Goal: Task Accomplishment & Management: Manage account settings

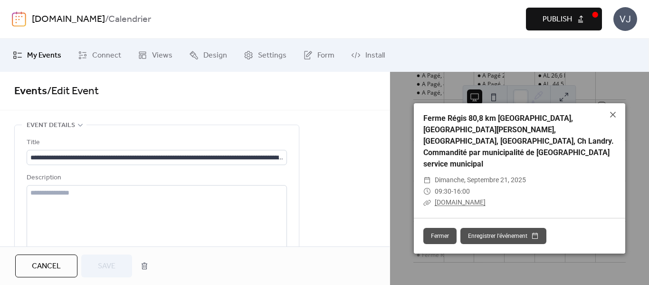
click at [474, 198] on link "[DOMAIN_NAME]" at bounding box center [460, 202] width 51 height 8
drag, startPoint x: 39, startPoint y: 91, endPoint x: 142, endPoint y: 171, distance: 129.7
click at [39, 91] on link "Events" at bounding box center [30, 91] width 33 height 21
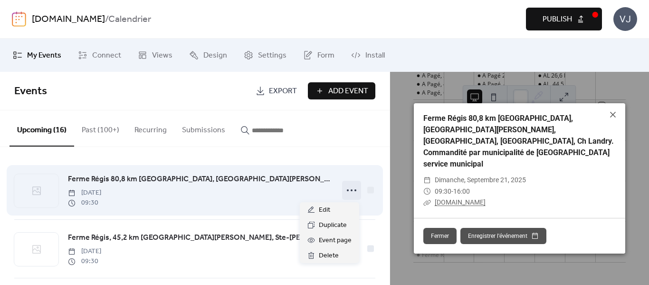
click at [350, 192] on icon at bounding box center [351, 190] width 15 height 15
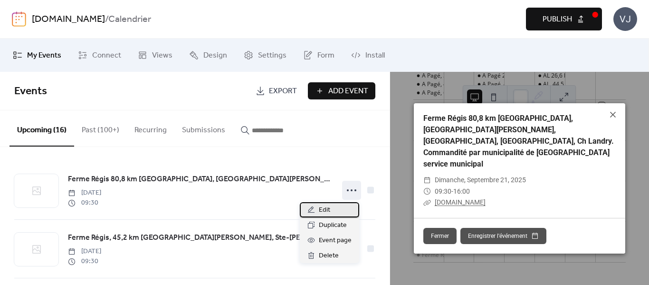
click at [329, 209] on span "Edit" at bounding box center [324, 209] width 11 height 11
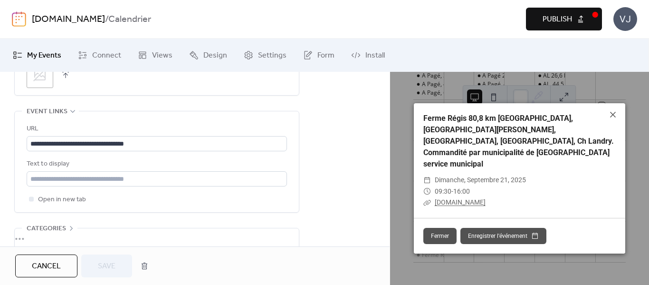
click at [454, 199] on link "[DOMAIN_NAME]" at bounding box center [460, 202] width 51 height 8
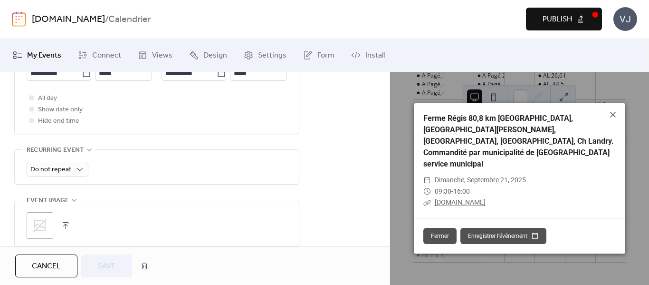
scroll to position [369, 0]
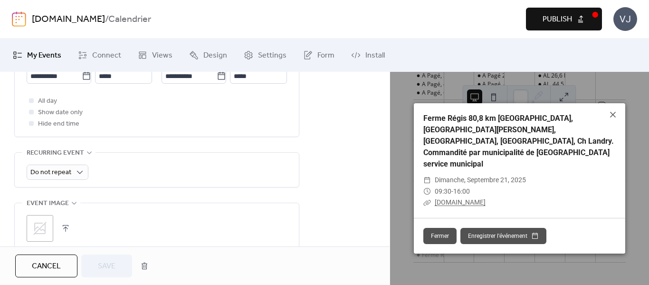
click at [42, 51] on span "My Events" at bounding box center [44, 55] width 34 height 11
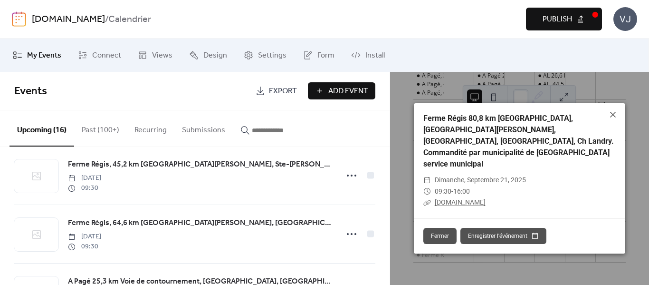
scroll to position [95, 0]
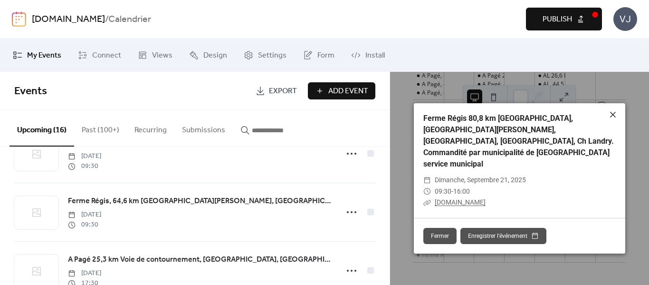
click at [609, 116] on icon at bounding box center [613, 114] width 11 height 11
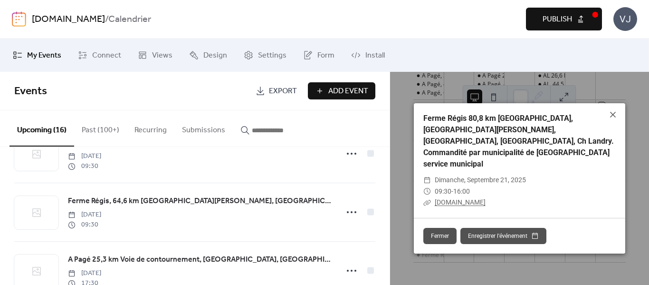
click at [474, 198] on link "[DOMAIN_NAME]" at bounding box center [460, 202] width 51 height 8
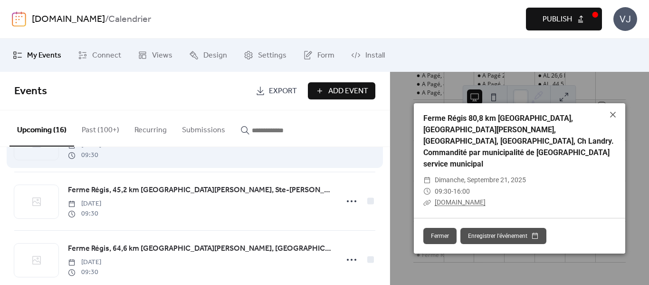
scroll to position [0, 0]
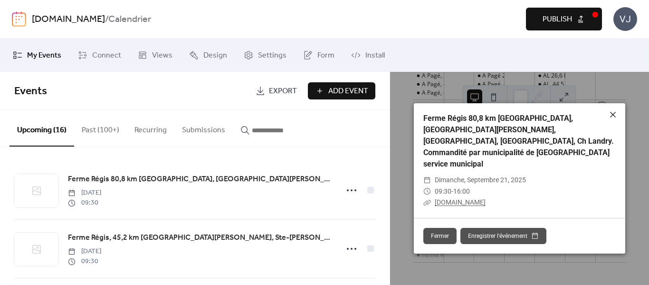
click at [612, 117] on icon at bounding box center [613, 115] width 6 height 6
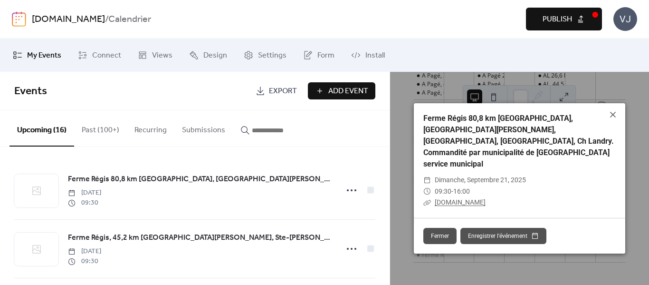
click at [468, 198] on link "[DOMAIN_NAME]" at bounding box center [460, 202] width 51 height 8
click at [449, 200] on link "[DOMAIN_NAME]" at bounding box center [460, 202] width 51 height 8
click at [612, 117] on icon at bounding box center [613, 114] width 11 height 11
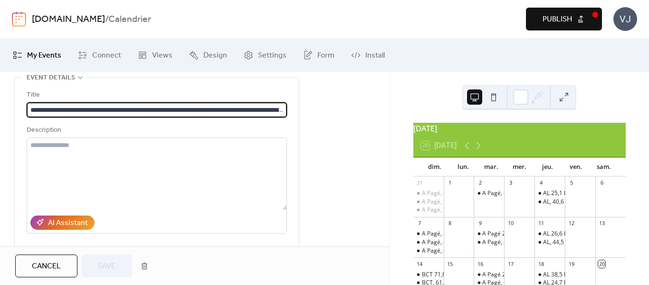
click at [52, 53] on span "My Events" at bounding box center [44, 55] width 34 height 11
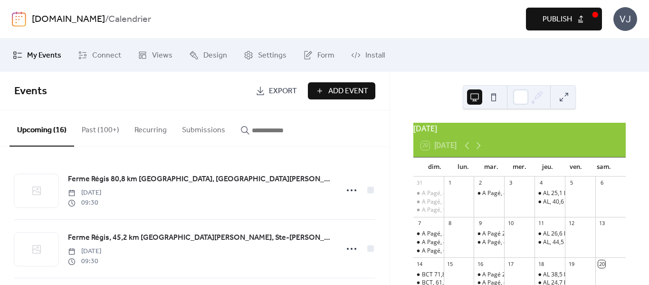
click at [39, 129] on button "Upcoming (16)" at bounding box center [42, 128] width 65 height 36
click at [106, 131] on button "Past (100+)" at bounding box center [100, 127] width 53 height 35
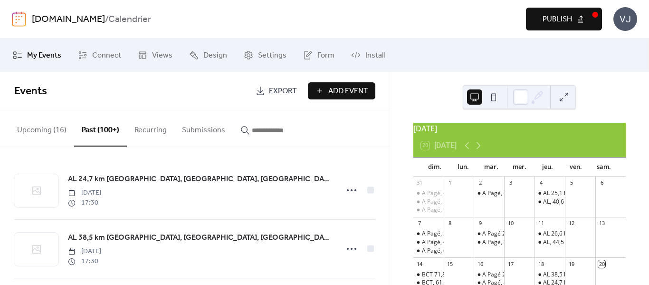
click at [51, 124] on button "Upcoming (16)" at bounding box center [42, 127] width 65 height 35
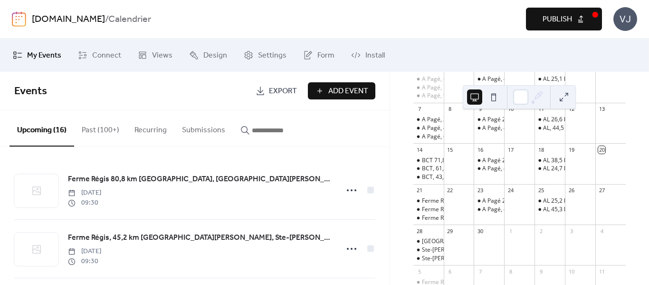
scroll to position [116, 0]
click at [599, 154] on div "20" at bounding box center [611, 147] width 30 height 13
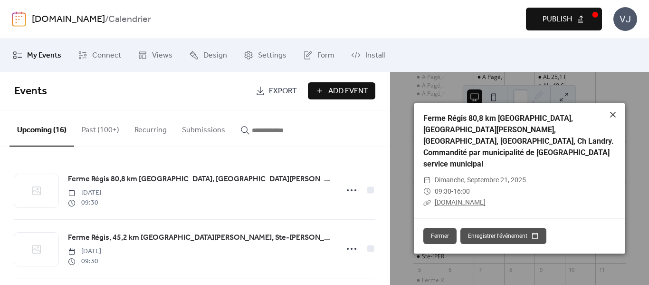
click at [616, 120] on icon at bounding box center [613, 114] width 11 height 11
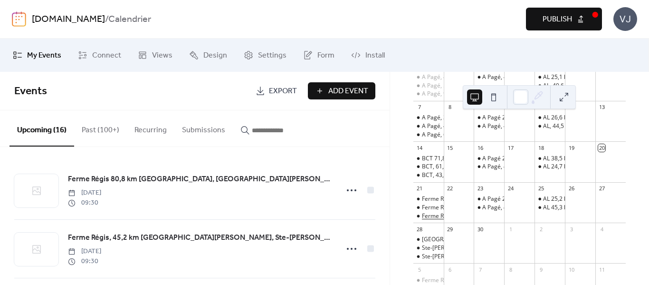
click at [434, 220] on div "Ferme Régis, 64,6 km [GEOGRAPHIC_DATA][PERSON_NAME], [GEOGRAPHIC_DATA], [PERSON…" at bounding box center [650, 216] width 457 height 8
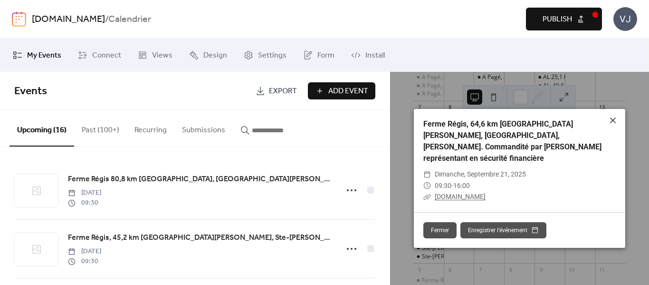
click at [615, 125] on icon at bounding box center [613, 120] width 11 height 11
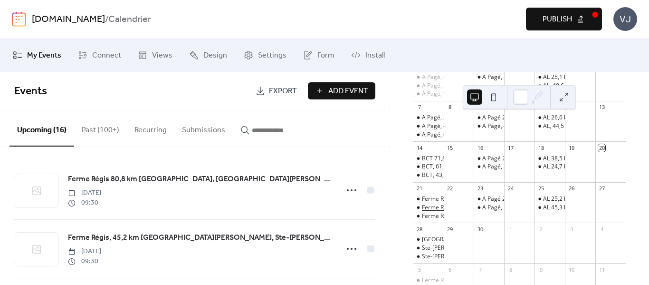
click at [442, 212] on div "Ferme Régis, 45,2 km [GEOGRAPHIC_DATA][PERSON_NAME], Ste-[PERSON_NAME], St-Thom…" at bounding box center [600, 207] width 356 height 8
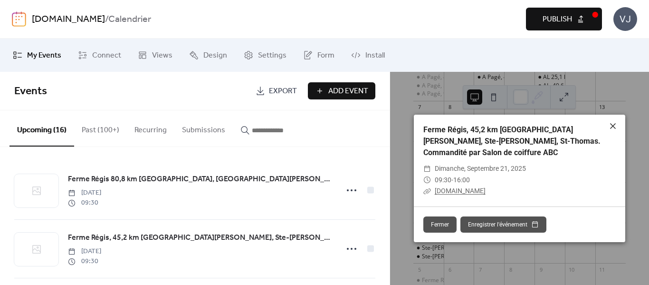
click at [615, 132] on icon at bounding box center [613, 125] width 11 height 11
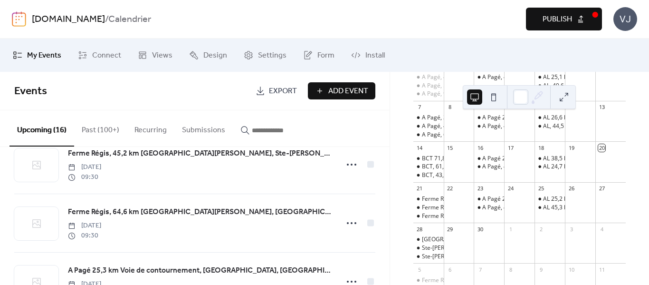
scroll to position [95, 0]
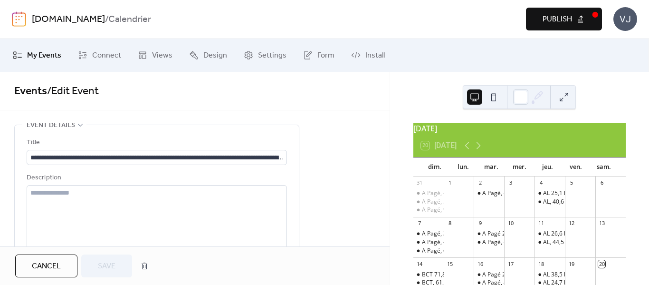
click at [45, 56] on span "My Events" at bounding box center [44, 55] width 34 height 11
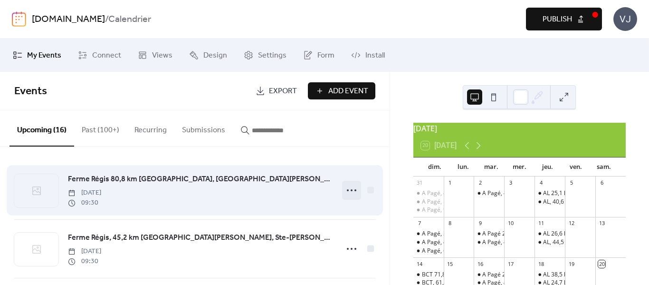
click at [346, 190] on icon at bounding box center [351, 190] width 15 height 15
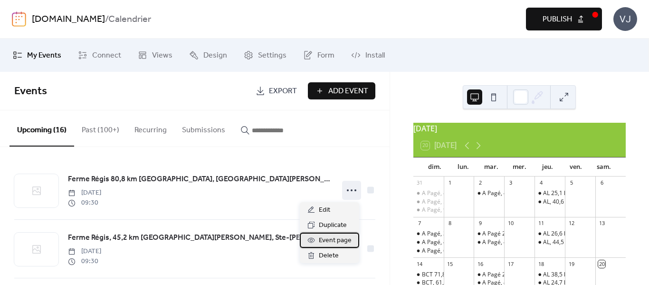
click at [339, 242] on span "Event page" at bounding box center [335, 240] width 33 height 11
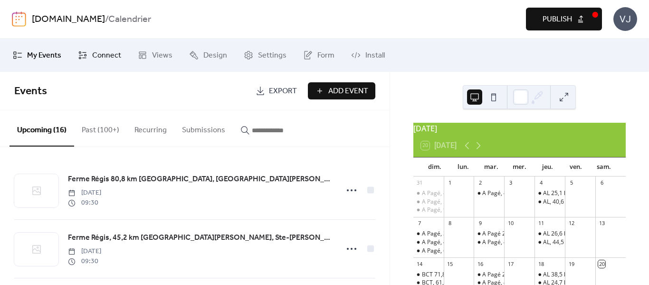
click at [117, 57] on span "Connect" at bounding box center [106, 55] width 29 height 11
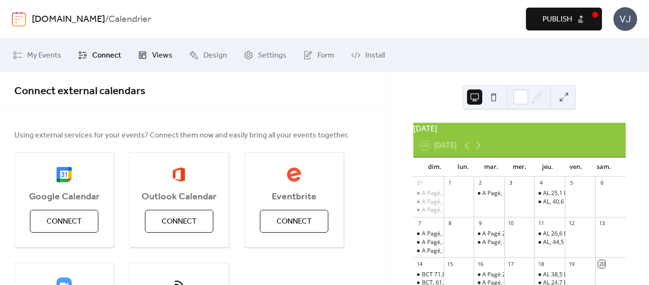
click at [148, 54] on link "Views" at bounding box center [155, 55] width 49 height 26
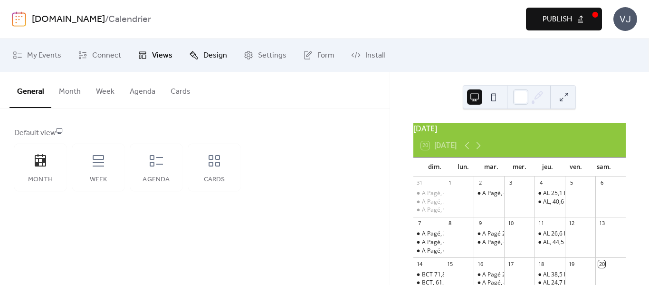
click at [199, 55] on link "Design" at bounding box center [208, 55] width 52 height 26
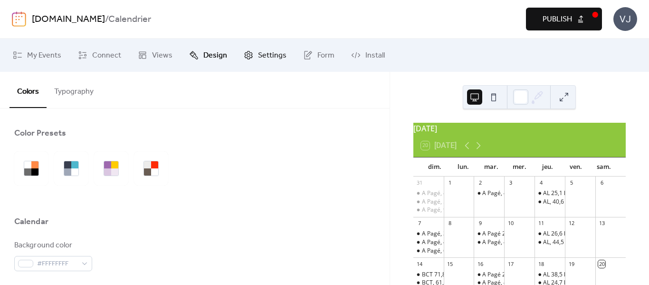
click at [258, 56] on span "Settings" at bounding box center [272, 55] width 29 height 11
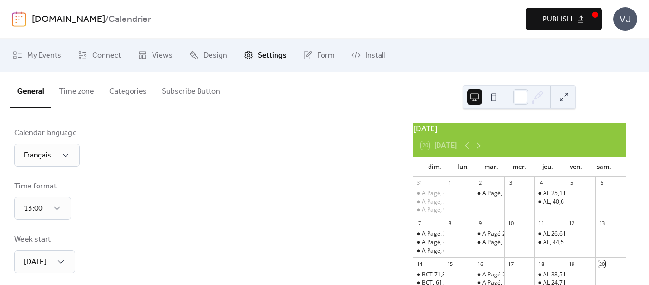
type input "**********"
click at [311, 51] on link "Form" at bounding box center [319, 55] width 46 height 26
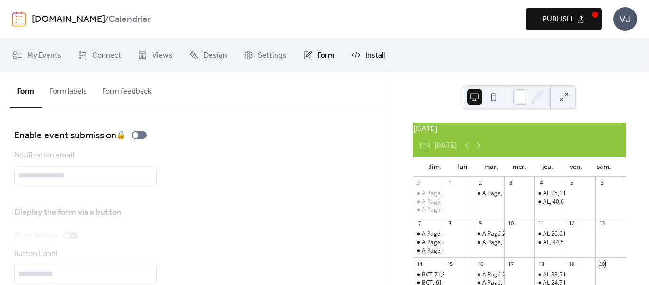
click at [366, 56] on span "Install" at bounding box center [375, 55] width 19 height 11
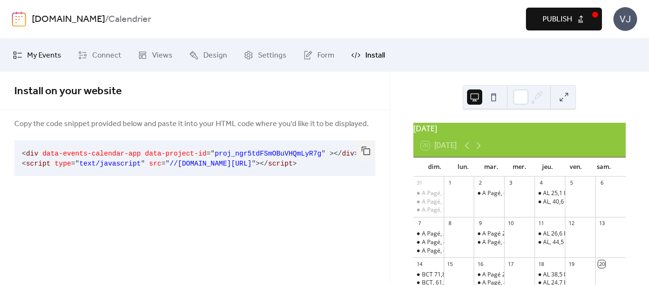
click at [39, 54] on span "My Events" at bounding box center [44, 55] width 34 height 11
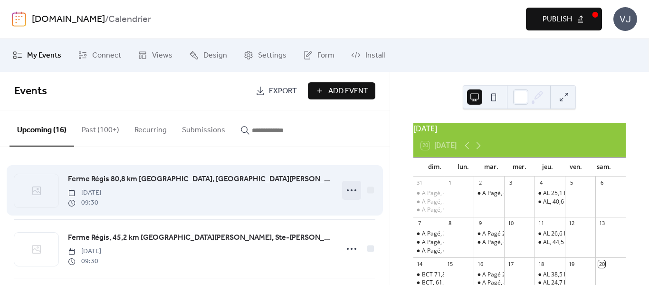
click at [344, 190] on icon at bounding box center [351, 190] width 15 height 15
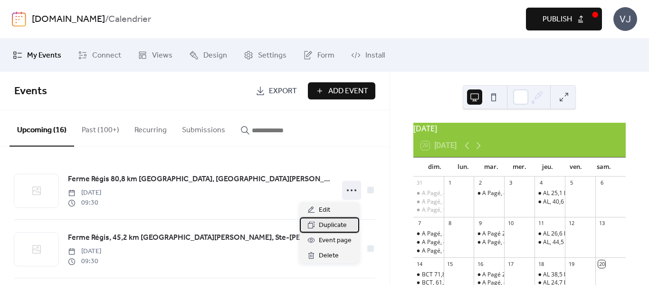
click at [339, 224] on span "Duplicate" at bounding box center [333, 225] width 28 height 11
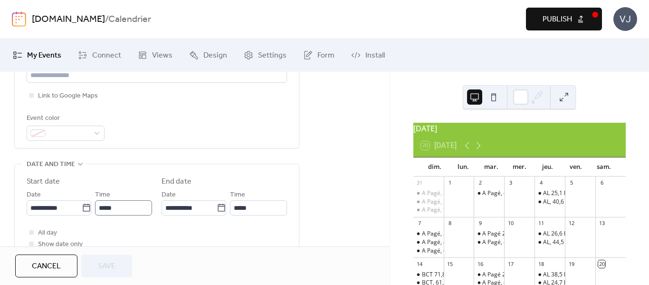
scroll to position [0, 0]
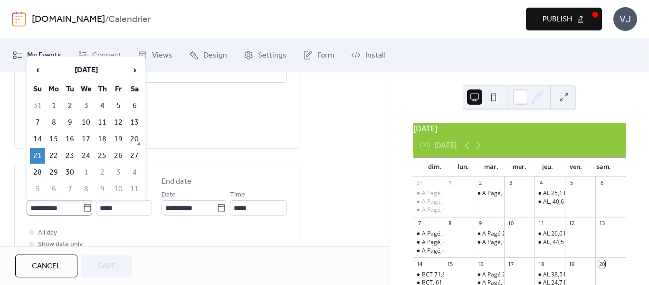
click at [85, 211] on icon at bounding box center [88, 208] width 10 height 10
click at [83, 211] on input "**********" at bounding box center [55, 207] width 56 height 15
click at [134, 137] on td "20" at bounding box center [134, 139] width 15 height 16
type input "**********"
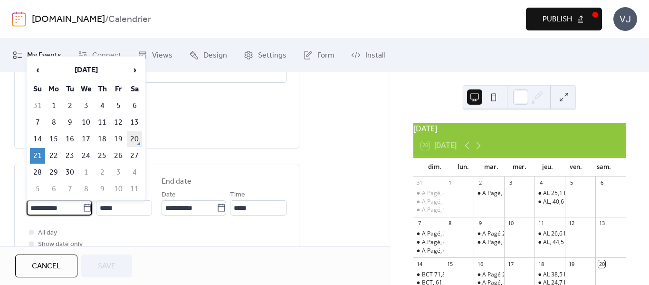
type input "**********"
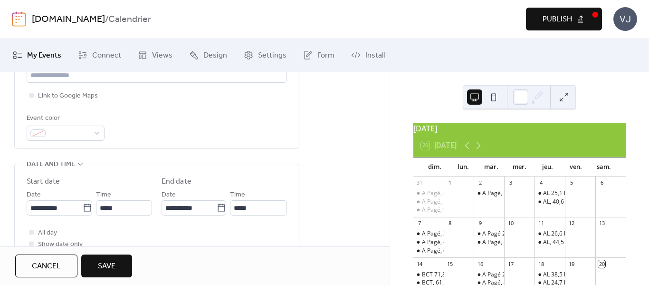
click at [113, 261] on span "Save" at bounding box center [107, 266] width 18 height 11
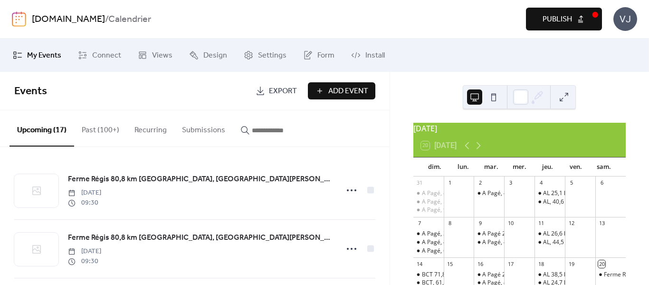
click at [543, 16] on span "Publish" at bounding box center [557, 19] width 29 height 11
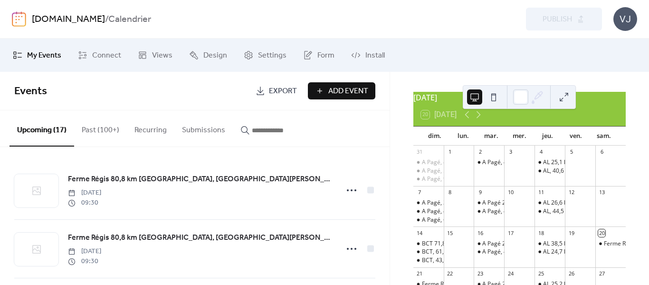
scroll to position [48, 0]
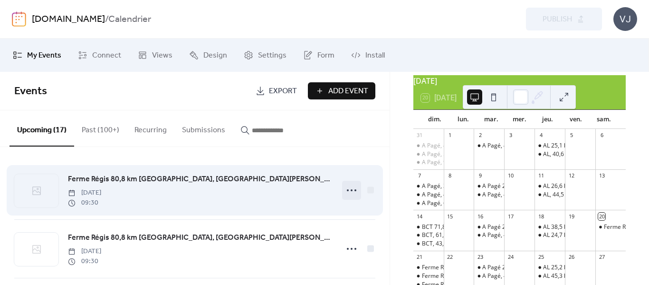
click at [350, 193] on icon at bounding box center [351, 190] width 15 height 15
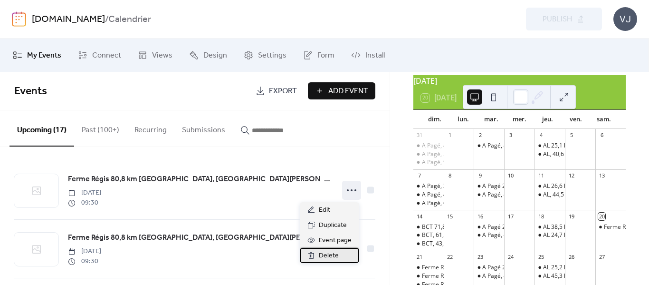
click at [337, 253] on span "Delete" at bounding box center [329, 255] width 20 height 11
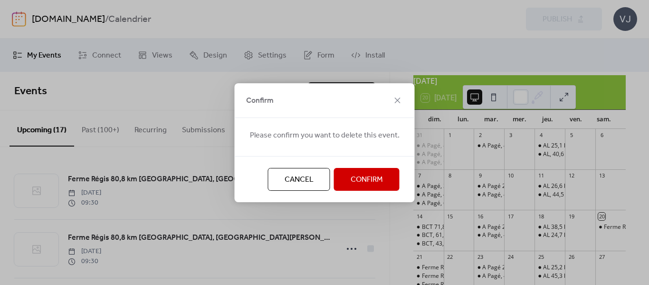
click at [345, 178] on button "Confirm" at bounding box center [367, 179] width 66 height 23
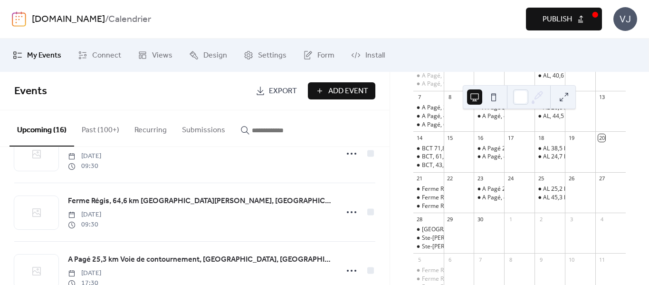
scroll to position [143, 0]
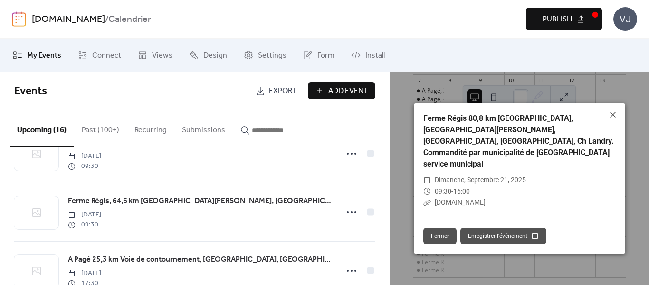
click at [472, 199] on link "[DOMAIN_NAME]" at bounding box center [460, 202] width 51 height 8
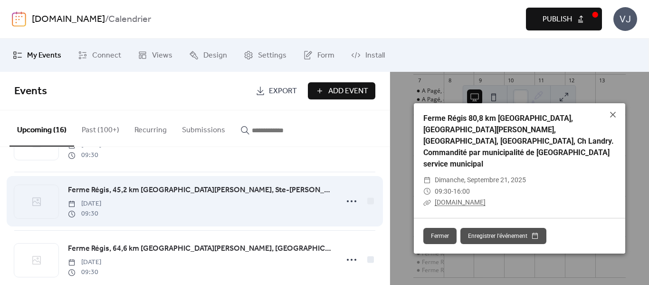
scroll to position [0, 0]
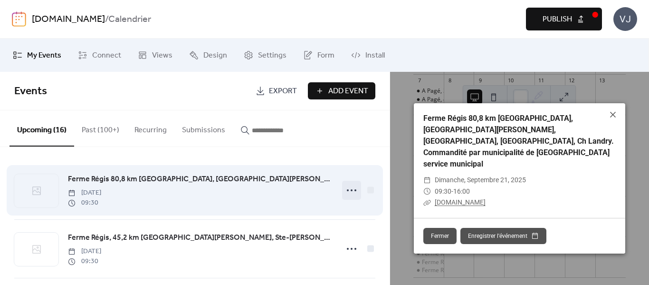
click at [350, 189] on icon at bounding box center [351, 190] width 15 height 15
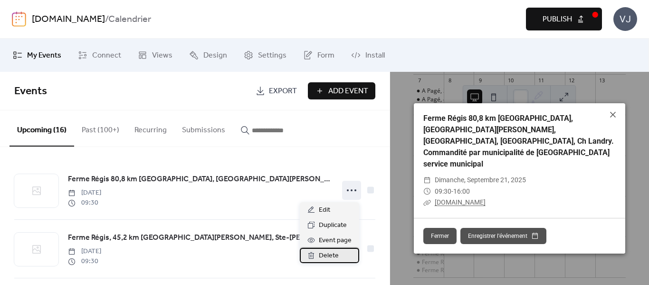
click at [335, 256] on span "Delete" at bounding box center [329, 255] width 20 height 11
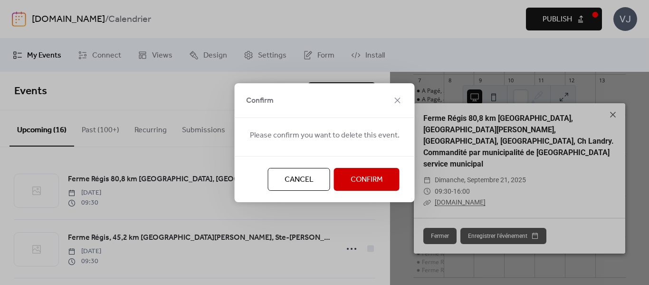
click at [354, 182] on span "Confirm" at bounding box center [367, 179] width 32 height 11
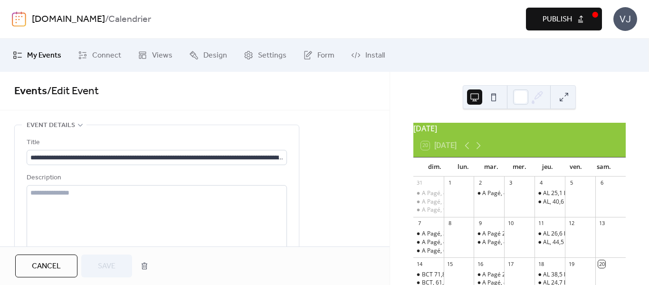
click at [51, 59] on span "My Events" at bounding box center [44, 55] width 34 height 11
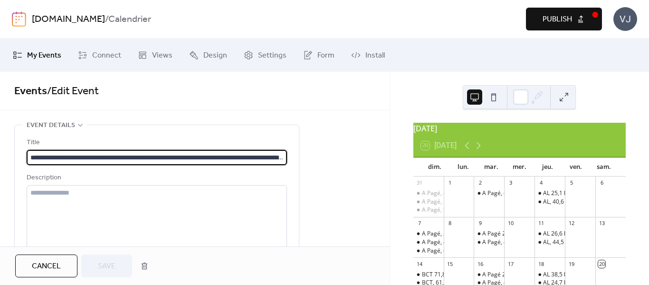
click at [55, 52] on span "My Events" at bounding box center [44, 55] width 34 height 11
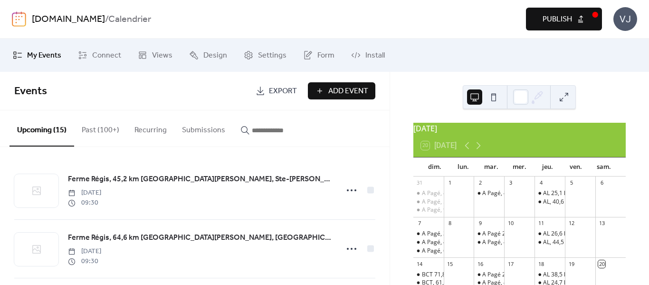
click at [325, 92] on button "Add Event" at bounding box center [342, 90] width 68 height 17
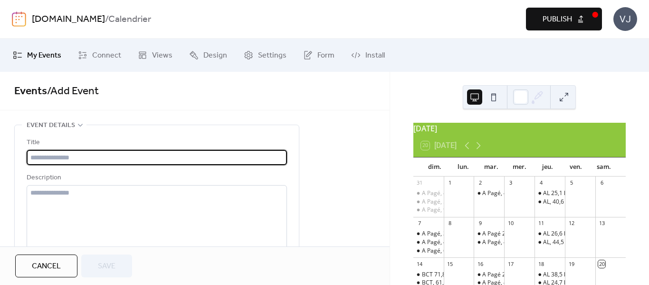
click at [143, 160] on input "text" at bounding box center [157, 157] width 261 height 15
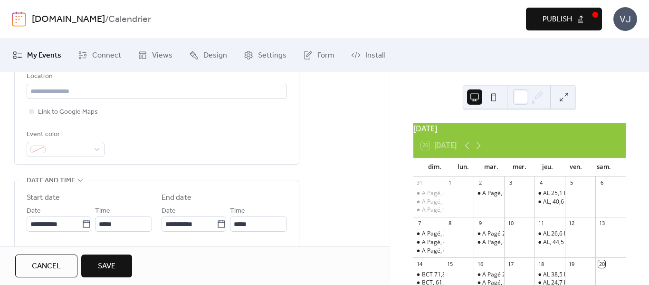
scroll to position [238, 0]
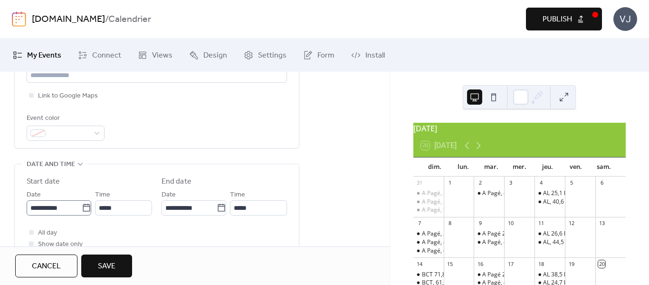
type input "**********"
click at [83, 208] on icon at bounding box center [87, 208] width 10 height 10
click at [82, 208] on input "**********" at bounding box center [54, 207] width 55 height 15
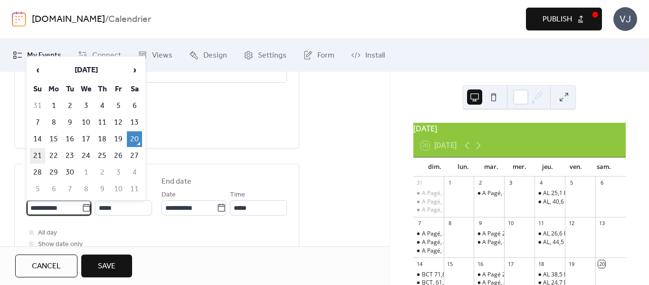
click at [38, 155] on td "21" at bounding box center [37, 156] width 15 height 16
type input "**********"
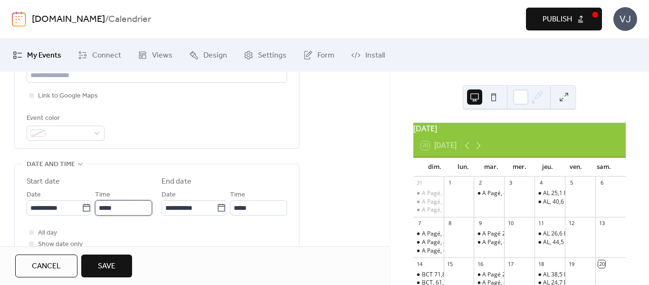
click at [127, 213] on input "*****" at bounding box center [123, 207] width 57 height 15
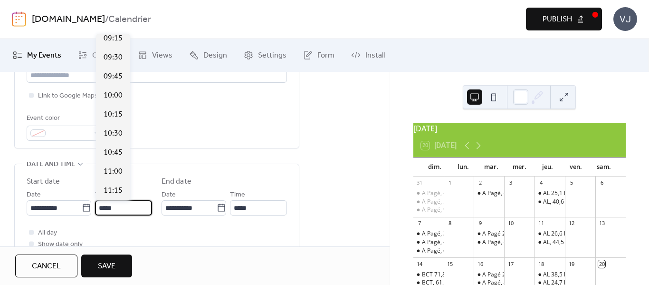
scroll to position [675, 0]
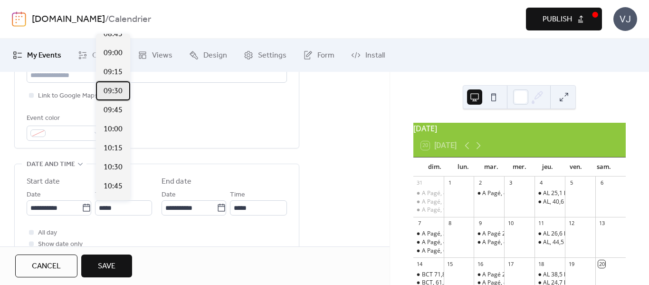
click at [120, 95] on span "09:30" at bounding box center [113, 91] width 19 height 11
type input "*****"
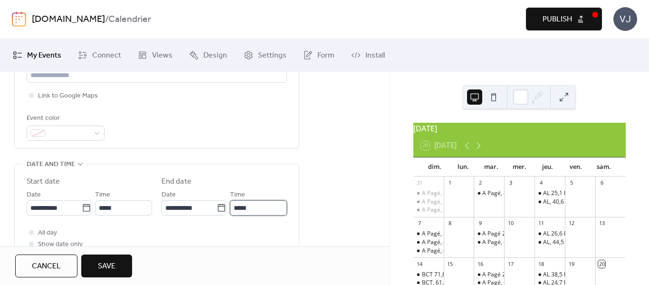
click at [252, 210] on input "*****" at bounding box center [258, 207] width 57 height 15
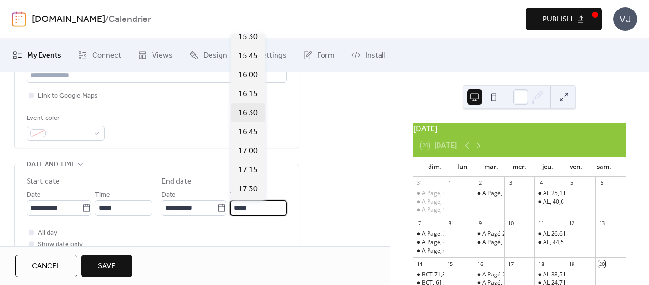
scroll to position [428, 0]
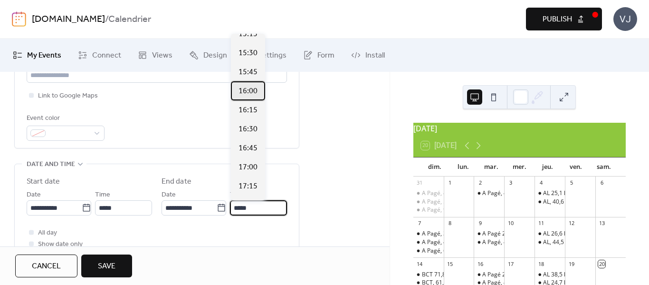
click at [250, 91] on span "16:00" at bounding box center [248, 91] width 19 height 11
type input "*****"
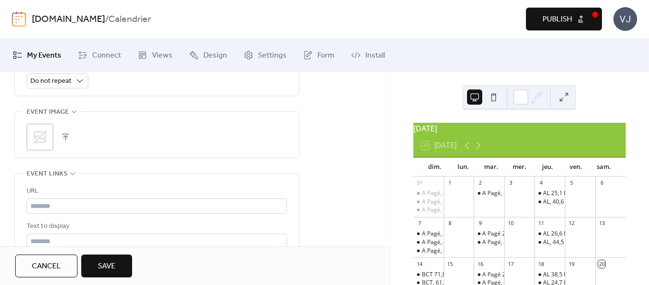
scroll to position [475, 0]
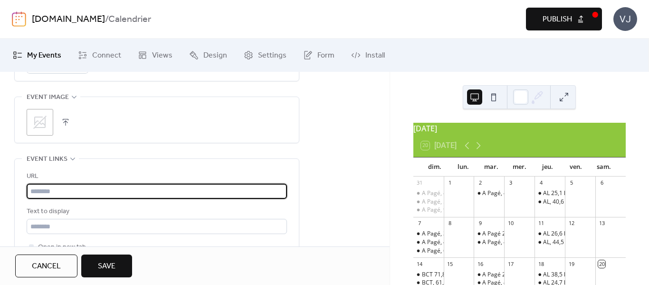
paste input "**********"
type input "**********"
drag, startPoint x: 116, startPoint y: 257, endPoint x: 367, endPoint y: 185, distance: 261.1
click at [116, 258] on button "Save" at bounding box center [106, 265] width 51 height 23
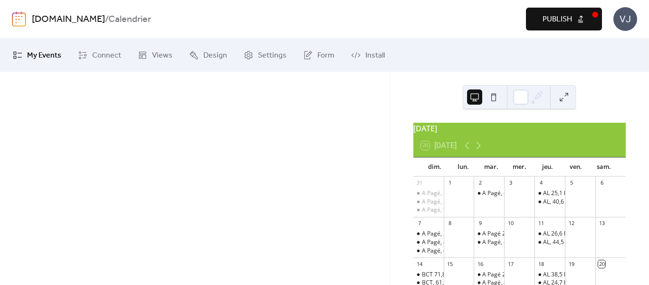
click at [560, 21] on span "Publish" at bounding box center [557, 19] width 29 height 11
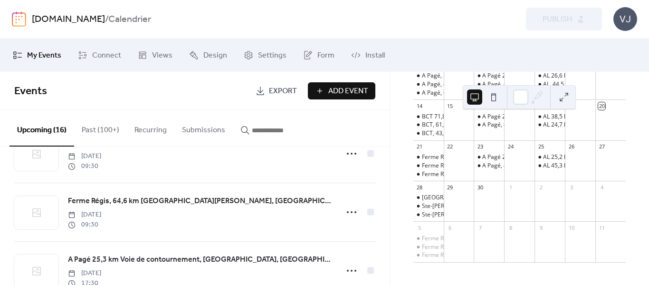
scroll to position [164, 0]
click at [435, 155] on div "Ferme Régis 80,6 km St-Thomas, Rg st-Jean-Baptiste, St-Sulpice, Rg Point-du-Jou…" at bounding box center [606, 157] width 369 height 8
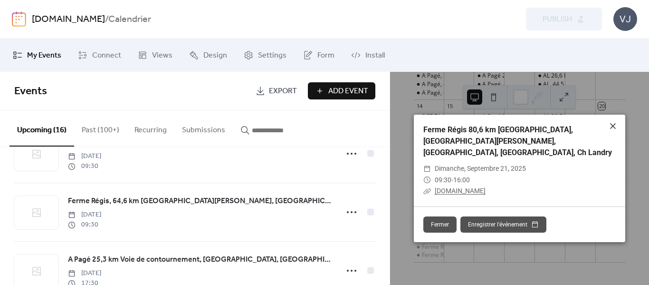
click at [617, 128] on icon at bounding box center [613, 125] width 11 height 11
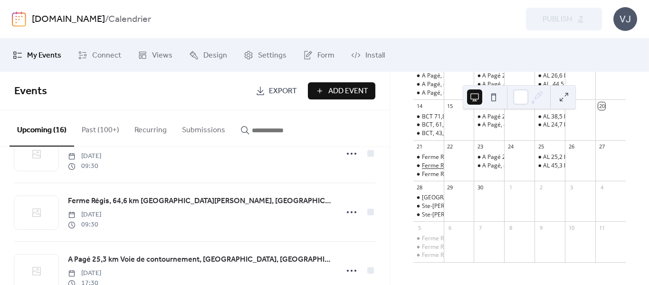
click at [436, 164] on div "Ferme Régis, 45,2 km [GEOGRAPHIC_DATA][PERSON_NAME], Ste-[PERSON_NAME], St-Thom…" at bounding box center [600, 166] width 356 height 8
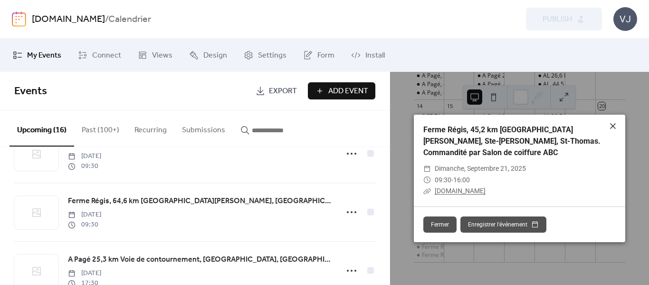
click at [611, 129] on icon at bounding box center [613, 126] width 6 height 6
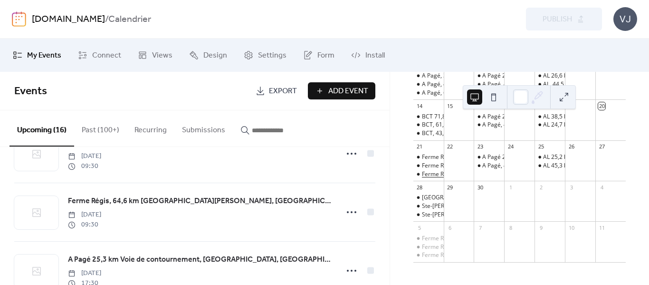
click at [445, 174] on div "Ferme Régis, 64,6 km [GEOGRAPHIC_DATA][PERSON_NAME], [GEOGRAPHIC_DATA], [PERSON…" at bounding box center [650, 174] width 457 height 8
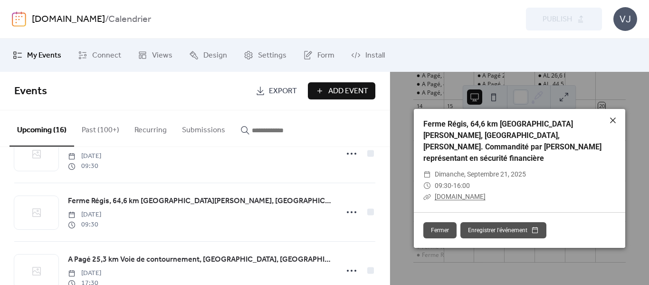
click at [610, 124] on icon at bounding box center [613, 120] width 11 height 11
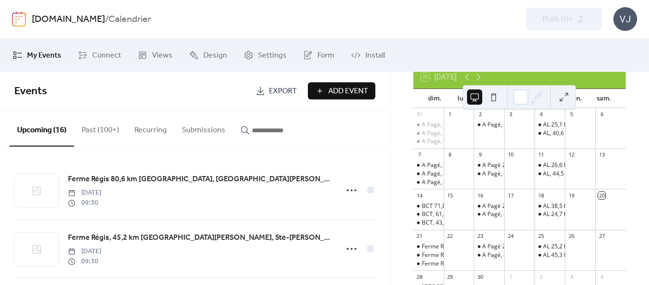
scroll to position [116, 0]
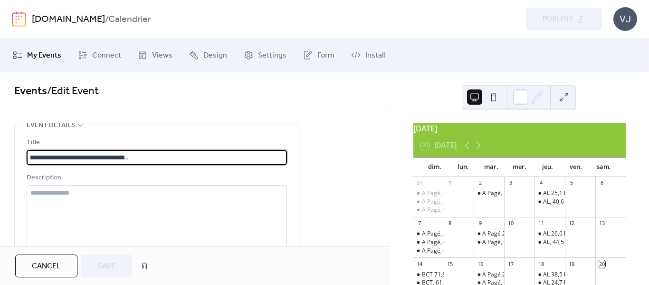
click at [44, 90] on link "Events" at bounding box center [30, 91] width 33 height 21
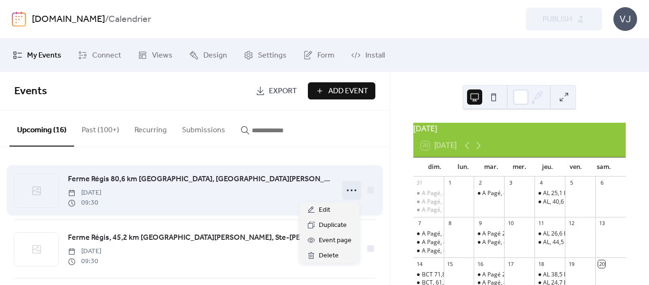
click at [344, 191] on icon at bounding box center [351, 190] width 15 height 15
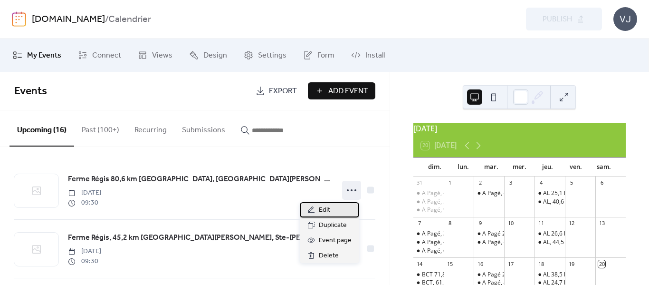
click at [321, 208] on span "Edit" at bounding box center [324, 209] width 11 height 11
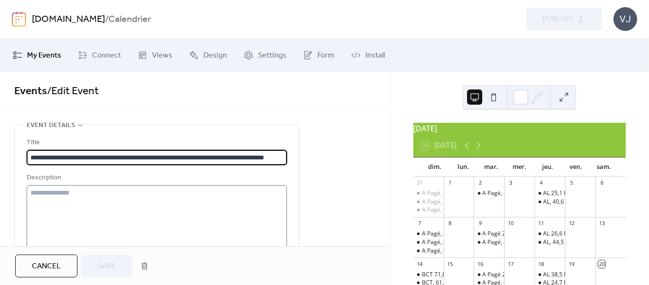
scroll to position [0, 35]
click at [46, 160] on input "**********" at bounding box center [157, 157] width 261 height 15
type input "**********"
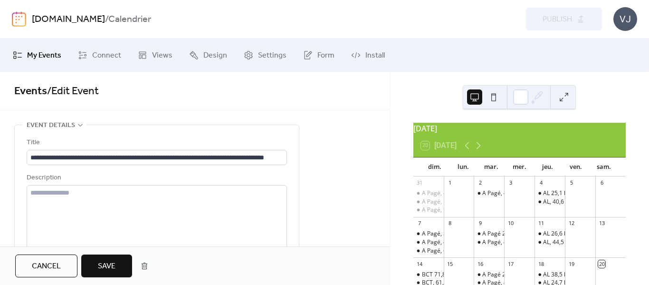
click at [109, 263] on span "Save" at bounding box center [107, 266] width 18 height 11
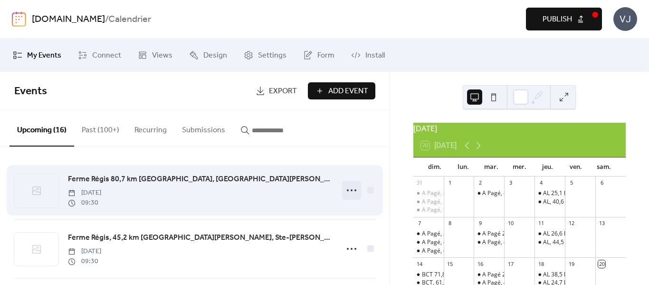
click at [347, 190] on icon at bounding box center [351, 190] width 15 height 15
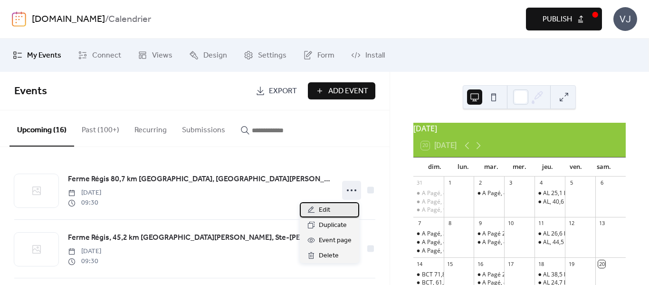
click at [333, 212] on div "Edit" at bounding box center [329, 209] width 59 height 15
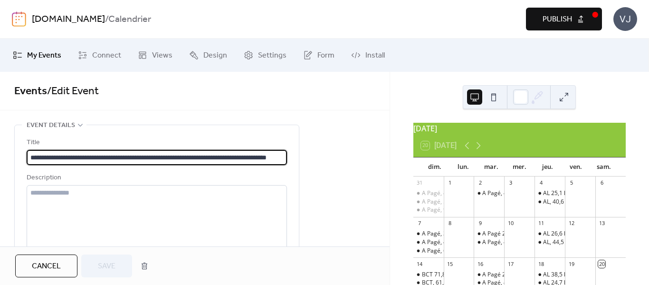
scroll to position [0, 36]
type input "**********"
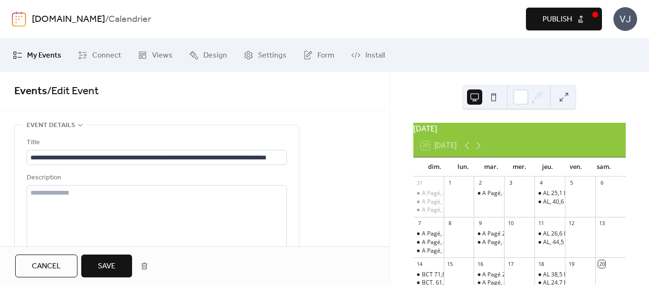
click at [124, 262] on button "Save" at bounding box center [106, 265] width 51 height 23
click at [565, 17] on span "Publish" at bounding box center [557, 19] width 29 height 11
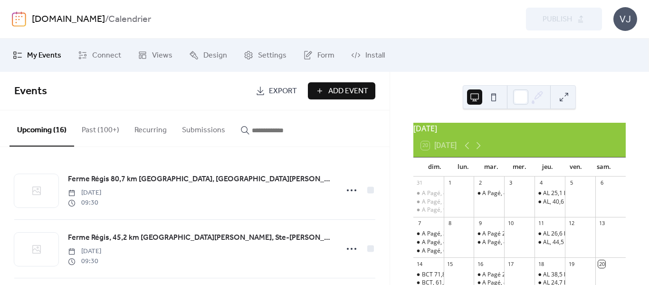
scroll to position [95, 0]
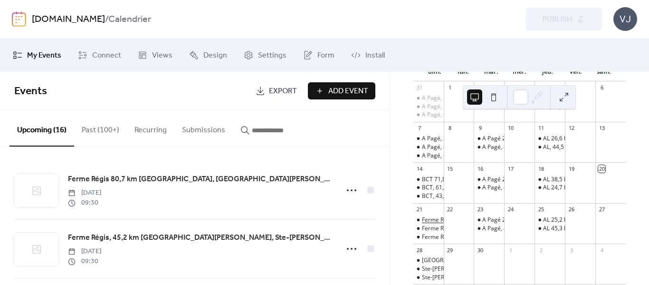
click at [447, 222] on div "Ferme Régis 80,7 km [GEOGRAPHIC_DATA], [GEOGRAPHIC_DATA][PERSON_NAME], [GEOGRAP…" at bounding box center [607, 220] width 371 height 8
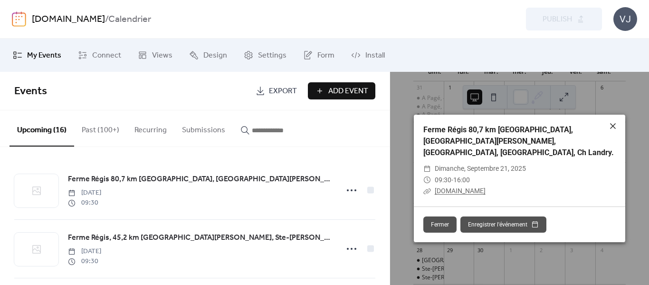
click at [610, 131] on icon at bounding box center [613, 125] width 11 height 11
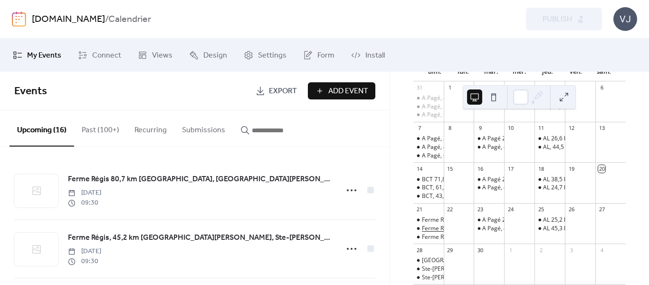
click at [443, 232] on div "Ferme Régis, 45,2 km [GEOGRAPHIC_DATA][PERSON_NAME], Ste-[PERSON_NAME], St-Thom…" at bounding box center [600, 228] width 356 height 8
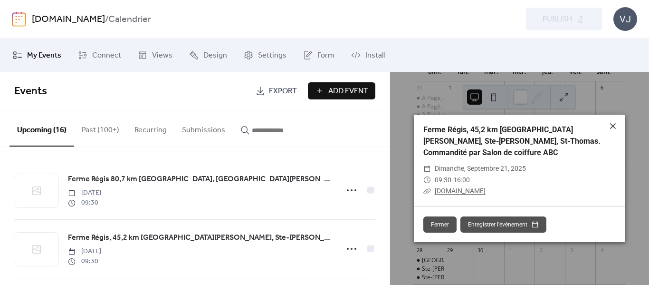
click at [612, 131] on icon at bounding box center [613, 125] width 11 height 11
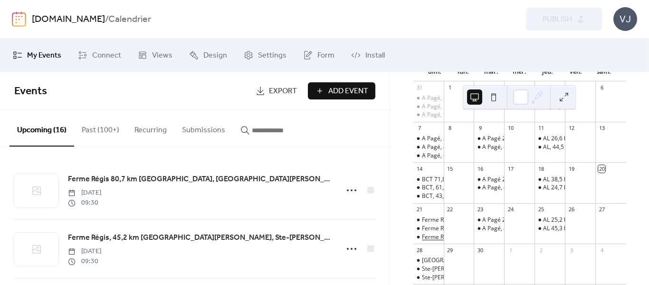
click at [438, 241] on div "Ferme Régis, 64,6 km [GEOGRAPHIC_DATA][PERSON_NAME], [GEOGRAPHIC_DATA], [PERSON…" at bounding box center [650, 237] width 457 height 8
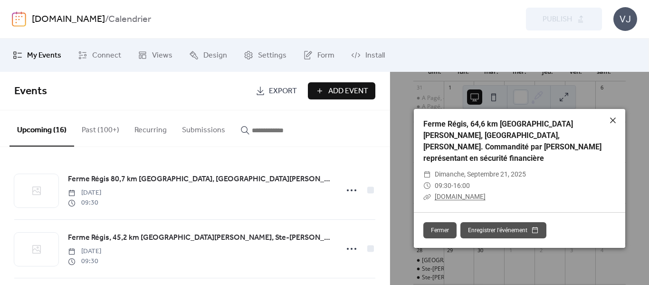
click at [614, 126] on icon at bounding box center [613, 120] width 11 height 11
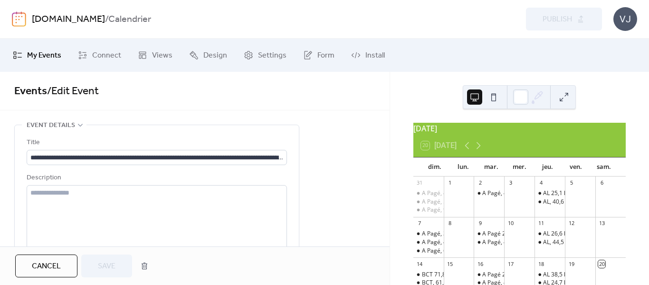
drag, startPoint x: 37, startPoint y: 92, endPoint x: 89, endPoint y: 163, distance: 87.7
click at [38, 92] on link "Events" at bounding box center [30, 91] width 33 height 21
click at [27, 87] on link "Events" at bounding box center [30, 91] width 33 height 21
